Goal: Task Accomplishment & Management: Use online tool/utility

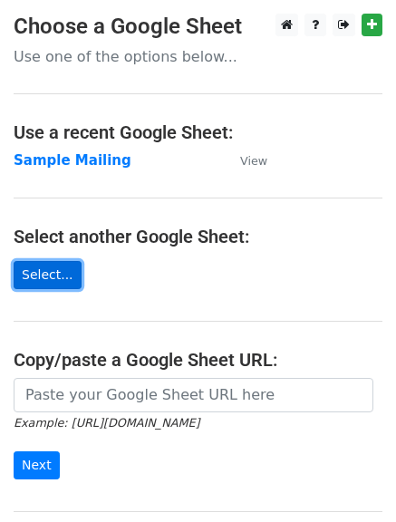
click at [45, 274] on link "Select..." at bounding box center [48, 275] width 68 height 28
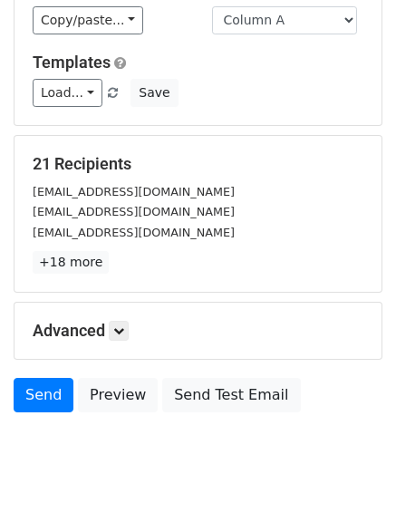
scroll to position [210, 0]
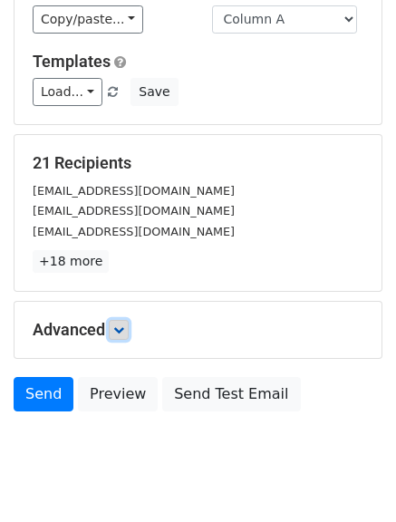
click at [119, 334] on icon at bounding box center [118, 329] width 11 height 11
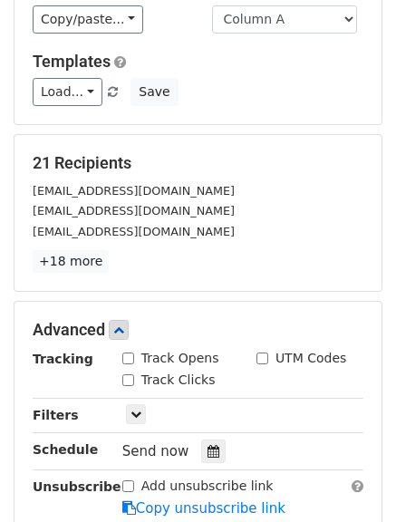
click at [131, 357] on input "Track Opens" at bounding box center [128, 359] width 12 height 12
checkbox input "true"
click at [129, 375] on input "Track Clicks" at bounding box center [128, 380] width 12 height 12
checkbox input "true"
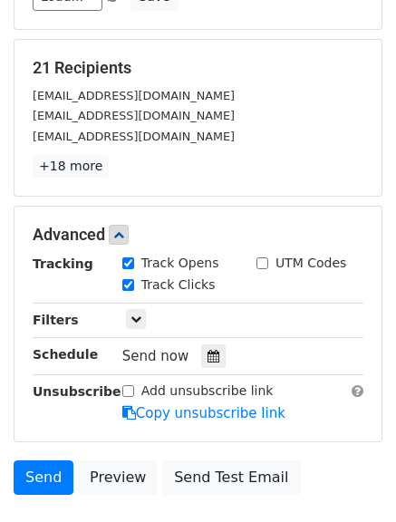
scroll to position [312, 0]
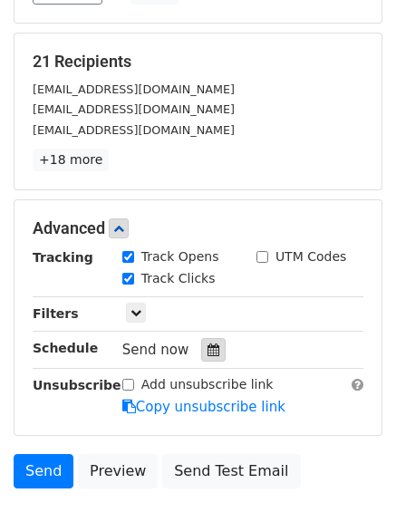
click at [208, 350] on icon at bounding box center [214, 350] width 12 height 13
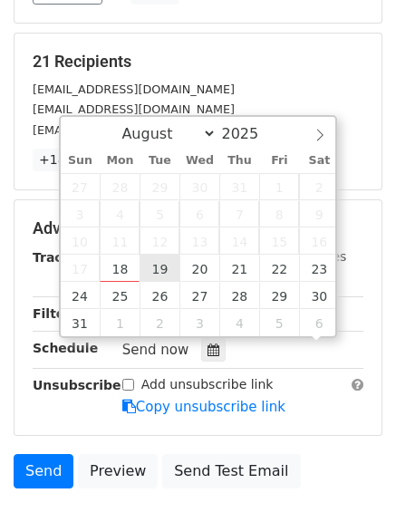
scroll to position [1, 0]
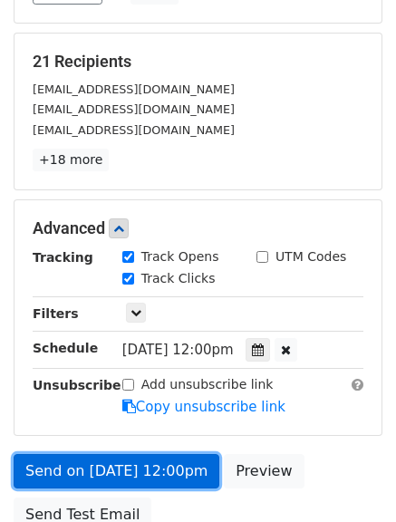
click at [160, 475] on link "Send on [DATE] 12:00pm" at bounding box center [117, 471] width 206 height 34
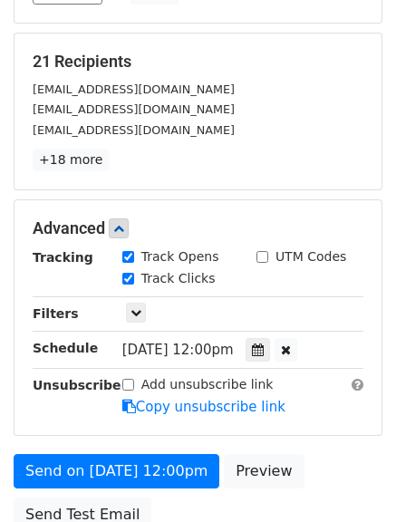
click at [209, 352] on span "[DATE] 12:00pm" at bounding box center [177, 350] width 111 height 16
click at [264, 353] on icon at bounding box center [258, 350] width 12 height 13
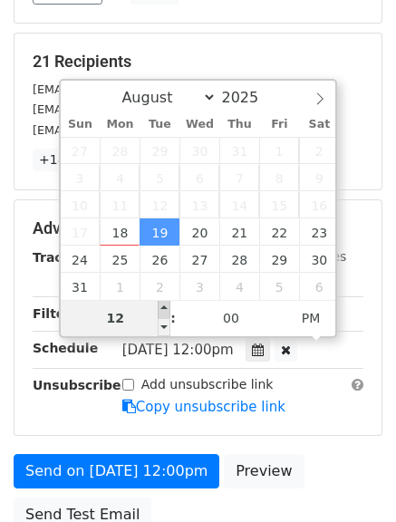
type input "[DATE] 13:00"
type input "01"
click at [161, 314] on span at bounding box center [164, 309] width 13 height 18
type input "[DATE] 14:00"
type input "02"
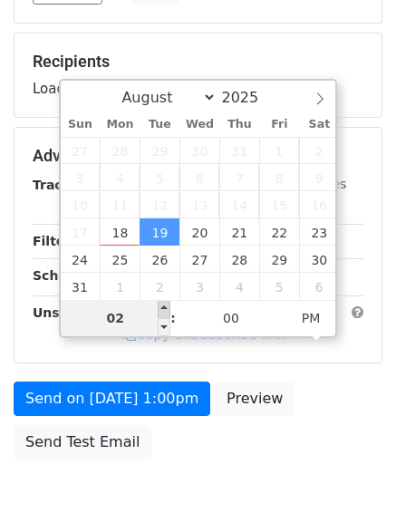
click at [161, 314] on span at bounding box center [164, 309] width 13 height 18
type input "[DATE] 13:00"
type input "01"
click at [163, 322] on span at bounding box center [164, 327] width 13 height 18
type input "[DATE] 12:00"
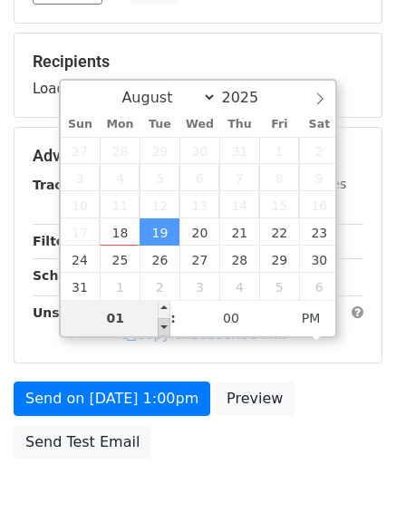
type input "12"
click at [163, 322] on span at bounding box center [164, 327] width 13 height 18
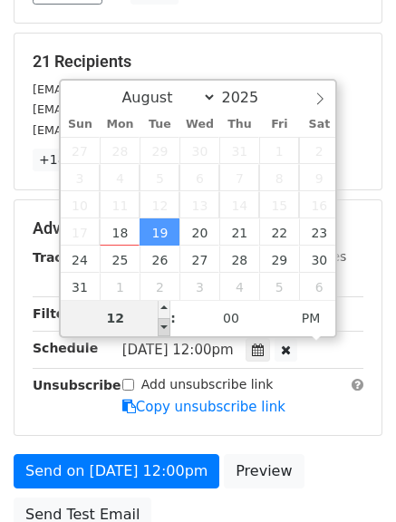
type input "[DATE] 11:00"
type input "11"
click at [163, 324] on span at bounding box center [164, 327] width 13 height 18
type input "[DATE] 10:00"
type input "10"
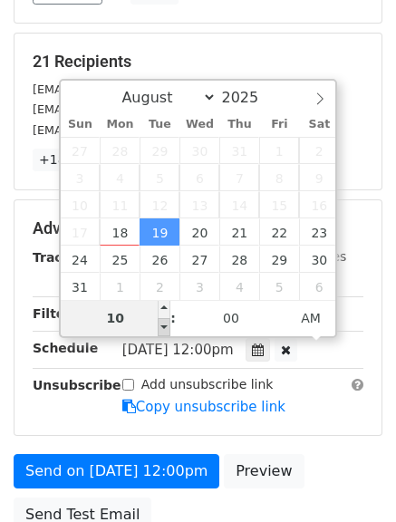
click at [163, 324] on span at bounding box center [164, 327] width 13 height 18
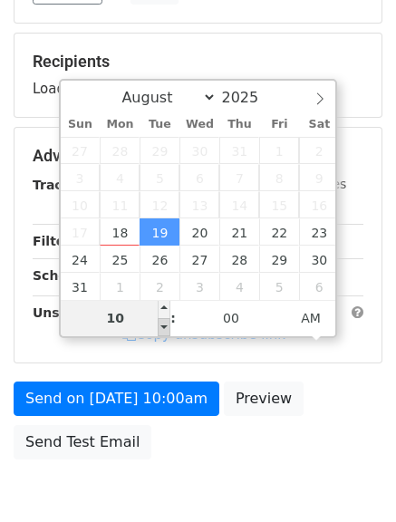
type input "[DATE] 09:00"
type input "09"
click at [163, 324] on span at bounding box center [164, 327] width 13 height 18
type input "[DATE] 08:00"
type input "08"
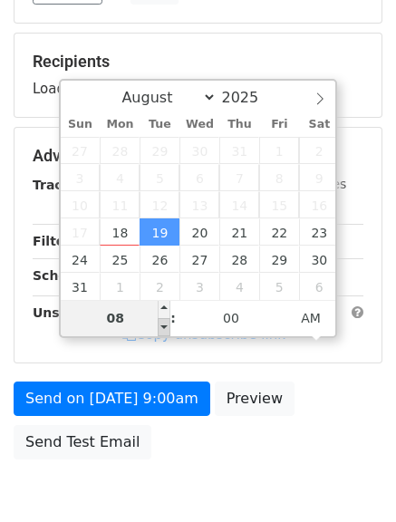
click at [163, 324] on span at bounding box center [164, 327] width 13 height 18
type input "[DATE] 07:00"
type input "07"
click at [163, 324] on span at bounding box center [164, 327] width 13 height 18
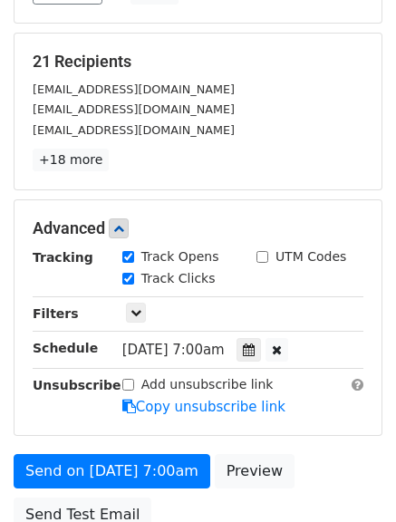
click at [47, 415] on div "Unsubscribe" at bounding box center [64, 396] width 90 height 42
click at [126, 387] on input "Add unsubscribe link" at bounding box center [128, 385] width 12 height 12
checkbox input "true"
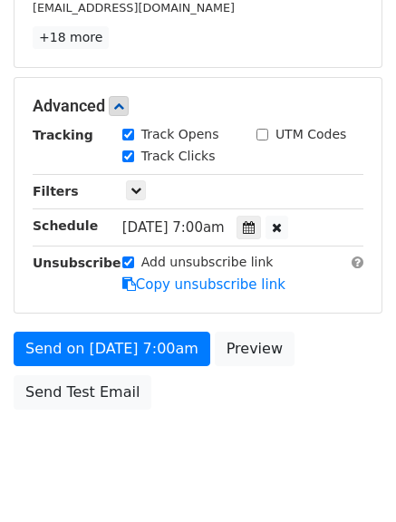
scroll to position [475, 0]
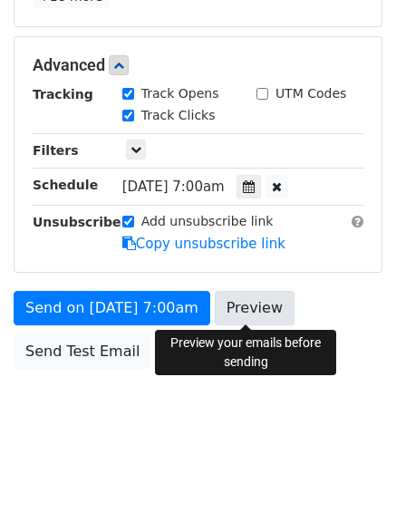
click at [258, 305] on link "Preview" at bounding box center [255, 308] width 80 height 34
click at [250, 303] on link "Preview" at bounding box center [255, 308] width 80 height 34
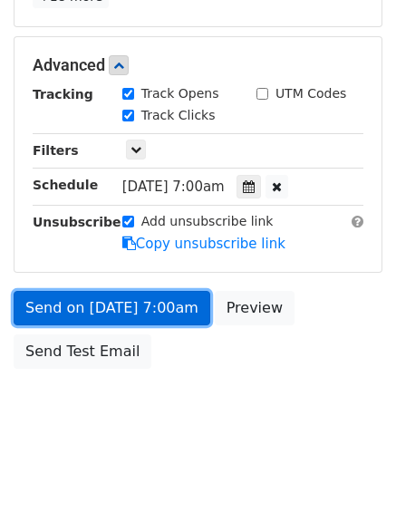
click at [89, 305] on link "Send on [DATE] 7:00am" at bounding box center [112, 308] width 197 height 34
